Goal: Task Accomplishment & Management: Manage account settings

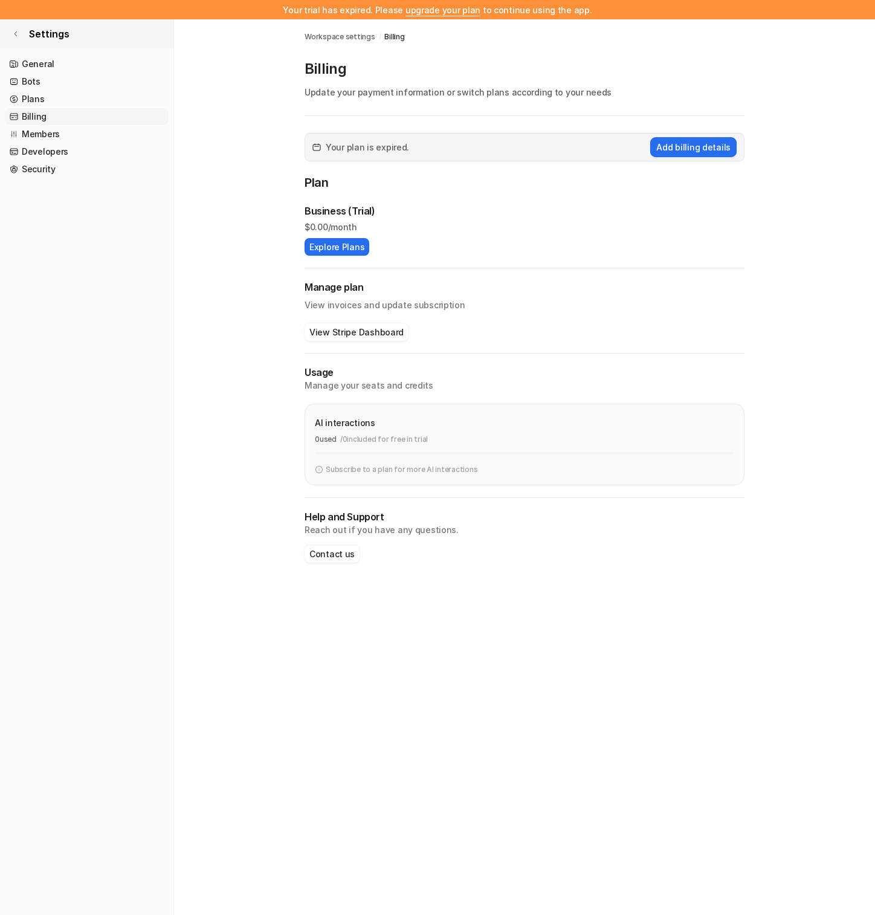
click at [31, 33] on span "Settings" at bounding box center [49, 34] width 40 height 15
